Goal: Navigation & Orientation: Find specific page/section

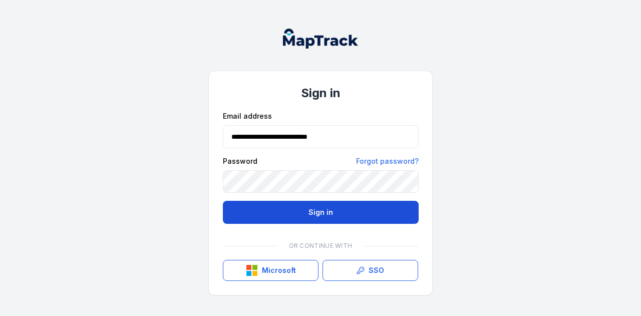
click at [321, 212] on button "Sign in" at bounding box center [321, 212] width 196 height 23
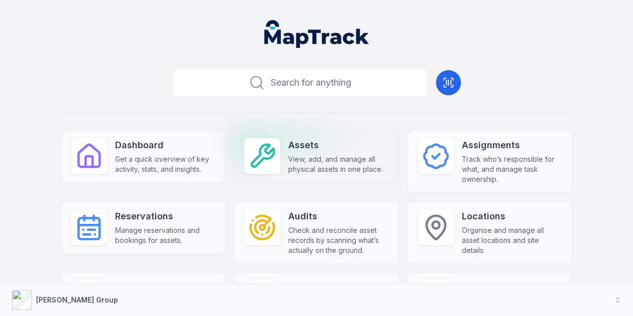
click at [305, 143] on strong "Assets" at bounding box center [338, 145] width 101 height 14
